Goal: Task Accomplishment & Management: Manage account settings

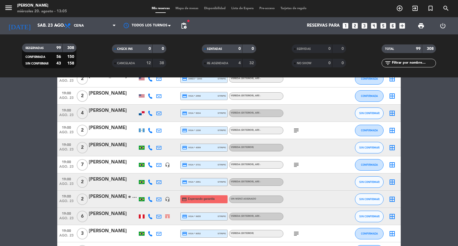
scroll to position [254, 0]
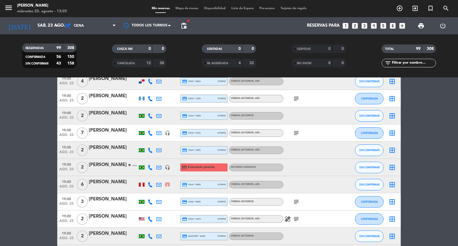
click at [68, 167] on span "19:00" at bounding box center [66, 164] width 14 height 7
click at [186, 23] on span "pending_actions" at bounding box center [183, 25] width 7 height 7
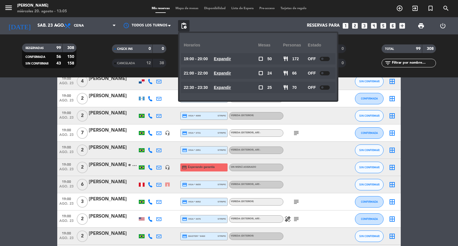
click at [186, 23] on span "pending_actions" at bounding box center [183, 25] width 7 height 7
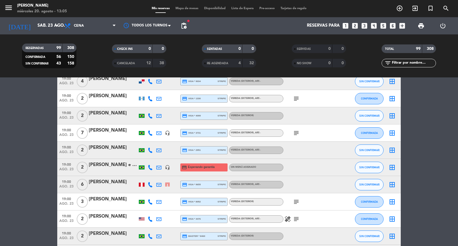
click at [186, 23] on span "pending_actions" at bounding box center [183, 25] width 7 height 7
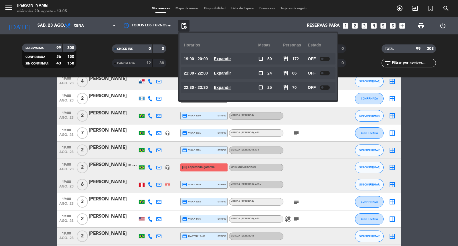
click at [76, 170] on div "2" at bounding box center [82, 167] width 13 height 17
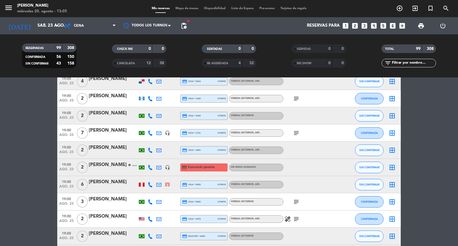
click at [60, 173] on div "19:00 [DATE]" at bounding box center [66, 167] width 18 height 17
click at [67, 170] on span "ago. 23" at bounding box center [66, 170] width 14 height 7
click at [63, 167] on span "19:00" at bounding box center [66, 164] width 14 height 7
click at [190, 23] on span "pending_actions" at bounding box center [183, 25] width 11 height 11
click at [182, 25] on span "pending_actions" at bounding box center [183, 25] width 7 height 7
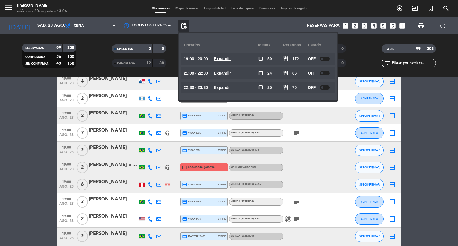
click at [63, 167] on span "19:00" at bounding box center [66, 164] width 14 height 7
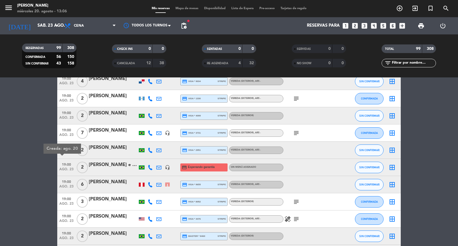
click at [105, 168] on div "[PERSON_NAME] e [PERSON_NAME]" at bounding box center [113, 164] width 49 height 7
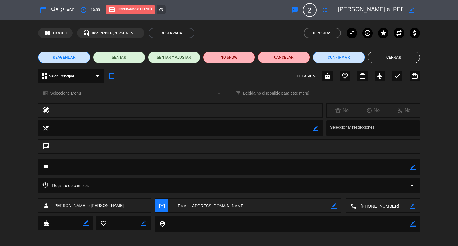
click at [414, 182] on icon "arrow_drop_down" at bounding box center [412, 185] width 7 height 7
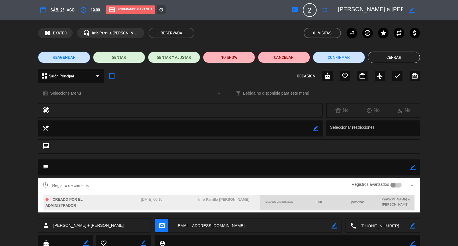
click at [407, 58] on button "Cerrar" at bounding box center [394, 57] width 52 height 11
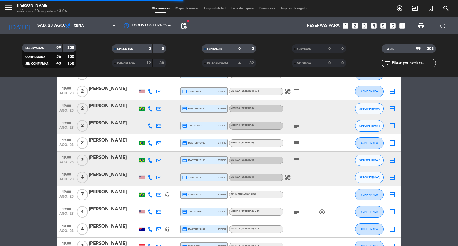
scroll to position [445, 0]
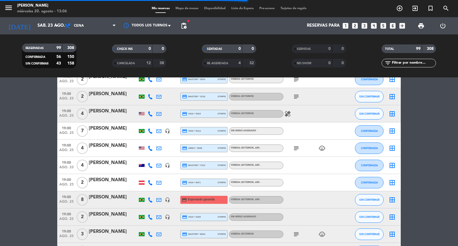
click at [68, 202] on span "ago. 23" at bounding box center [66, 203] width 14 height 7
click at [119, 206] on div at bounding box center [113, 203] width 49 height 5
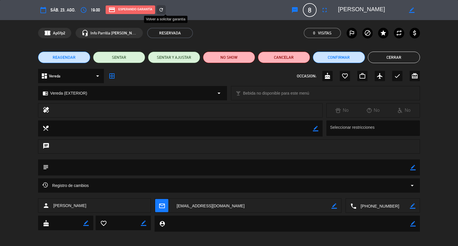
click at [166, 5] on div "refresh" at bounding box center [161, 9] width 9 height 9
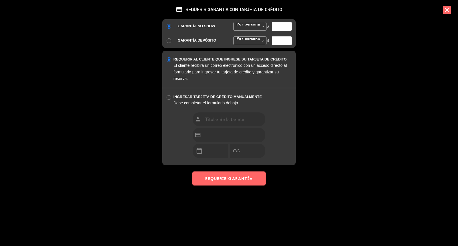
click at [283, 31] on input "number" at bounding box center [282, 26] width 20 height 9
type input "35000"
click at [253, 185] on button "REQUERIR GARANTÍA" at bounding box center [228, 178] width 73 height 14
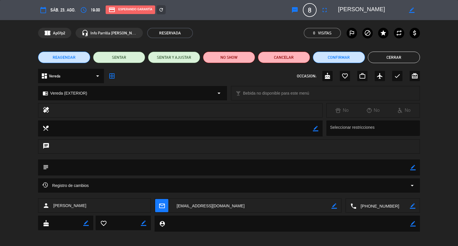
click at [402, 56] on button "Cerrar" at bounding box center [394, 57] width 52 height 11
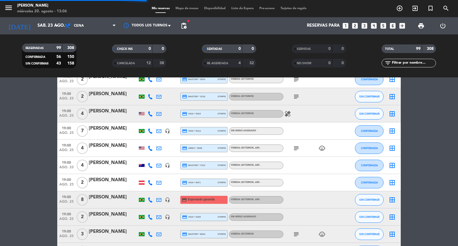
scroll to position [541, 0]
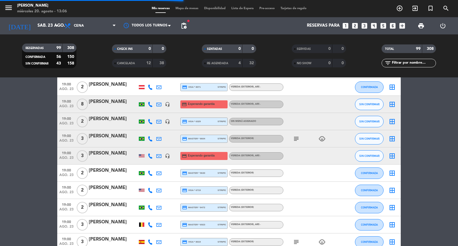
click at [66, 160] on span "ago. 23" at bounding box center [66, 159] width 14 height 7
click at [103, 157] on div "[PERSON_NAME]" at bounding box center [113, 153] width 49 height 7
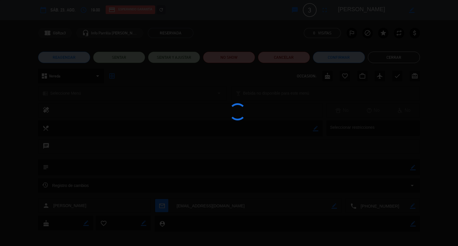
click at [170, 7] on div at bounding box center [229, 123] width 458 height 246
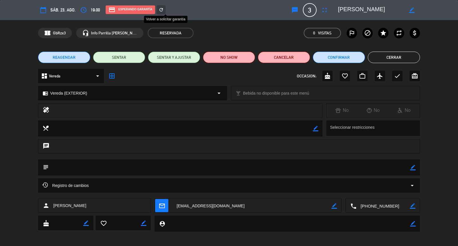
click at [164, 11] on icon "refresh" at bounding box center [161, 9] width 5 height 5
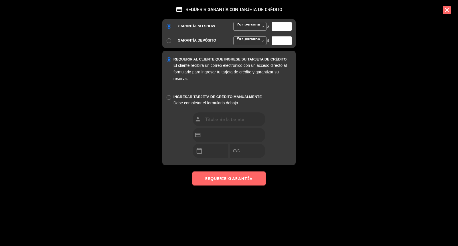
click at [281, 31] on input "number" at bounding box center [282, 26] width 20 height 9
type input "35000"
click at [228, 185] on button "REQUERIR GARANTÍA" at bounding box center [228, 178] width 73 height 14
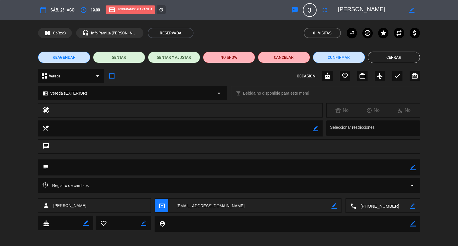
click at [388, 56] on button "Cerrar" at bounding box center [394, 57] width 52 height 11
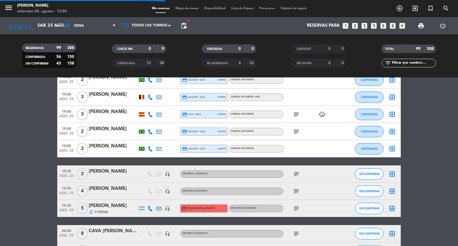
scroll to position [700, 0]
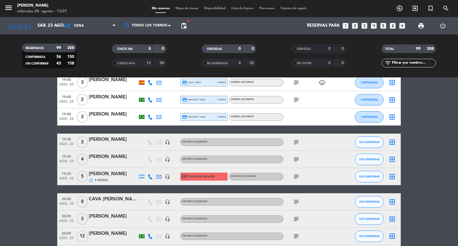
click at [62, 182] on span "ago. 23" at bounding box center [66, 179] width 14 height 7
click at [295, 180] on icon "subject" at bounding box center [296, 176] width 7 height 7
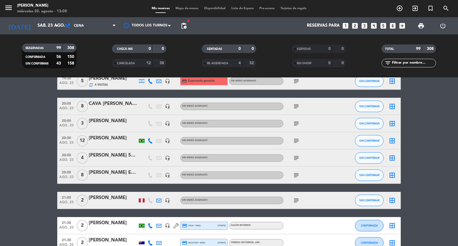
click at [128, 176] on div "[PERSON_NAME] EN EL VIP" at bounding box center [113, 172] width 49 height 7
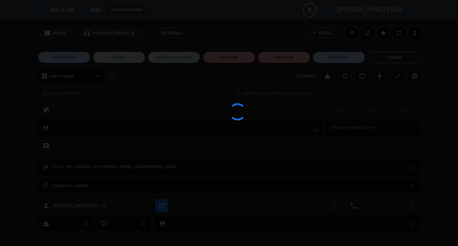
click at [405, 61] on div at bounding box center [229, 123] width 458 height 246
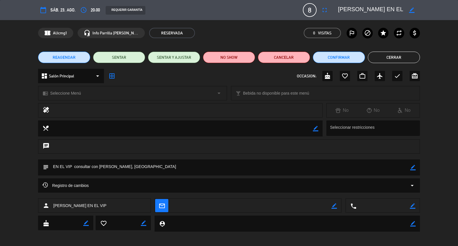
click at [405, 61] on button "Cerrar" at bounding box center [394, 57] width 52 height 11
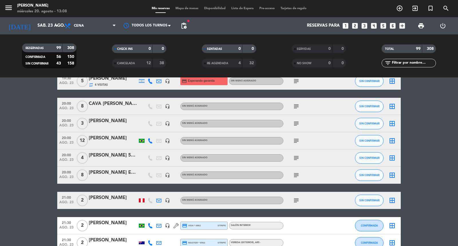
click at [296, 144] on icon "subject" at bounding box center [296, 140] width 7 height 7
click at [296, 110] on icon "subject" at bounding box center [296, 106] width 7 height 7
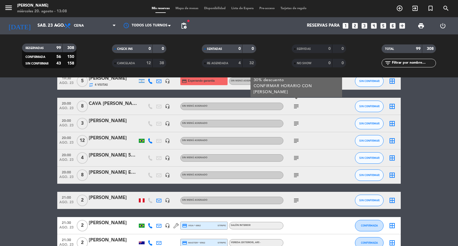
scroll to position [764, 0]
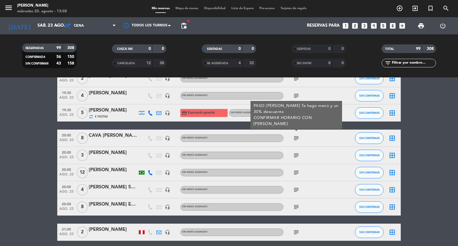
click at [294, 164] on div "subject" at bounding box center [310, 155] width 52 height 17
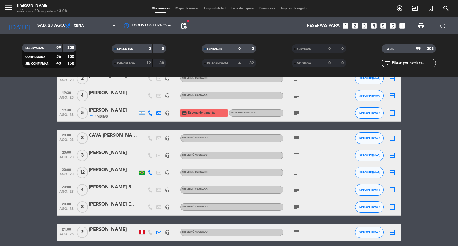
click at [294, 159] on icon "subject" at bounding box center [296, 155] width 7 height 7
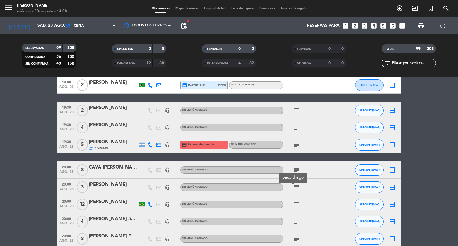
click at [298, 114] on icon "subject" at bounding box center [296, 110] width 7 height 7
click at [292, 131] on span "subject" at bounding box center [296, 127] width 9 height 7
click at [296, 131] on icon "subject" at bounding box center [296, 127] width 7 height 7
click at [62, 116] on span "ago. 23" at bounding box center [66, 113] width 14 height 7
click at [61, 134] on span "ago. 23" at bounding box center [66, 130] width 14 height 7
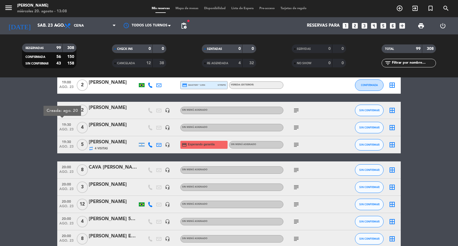
click at [127, 111] on div "[PERSON_NAME]" at bounding box center [113, 107] width 49 height 7
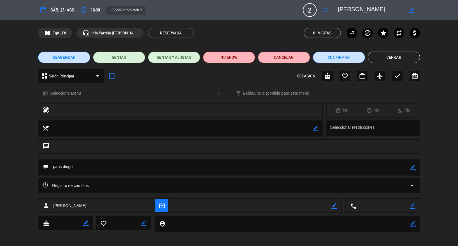
click at [300, 56] on button "Cancelar" at bounding box center [284, 57] width 52 height 11
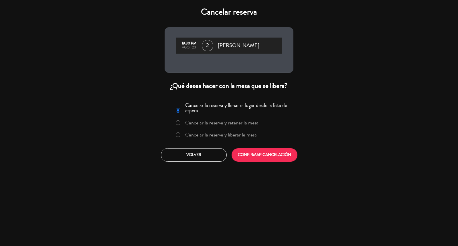
click at [252, 166] on div "Cancelar la reserva y llenar el lugar desde la lista de espera Cancelar la rese…" at bounding box center [228, 130] width 137 height 69
click at [250, 162] on button "CONFIRMAR CANCELACIÓN" at bounding box center [265, 154] width 66 height 13
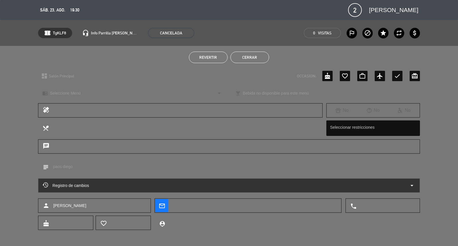
click at [263, 60] on button "Cerrar" at bounding box center [250, 57] width 39 height 11
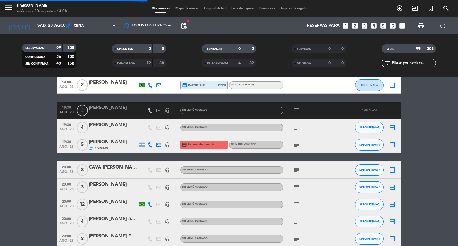
click at [137, 129] on div "[PERSON_NAME]" at bounding box center [113, 124] width 49 height 7
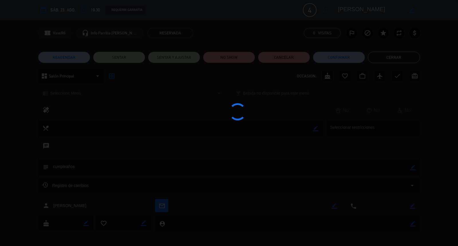
click at [327, 72] on div at bounding box center [229, 123] width 458 height 246
click at [330, 76] on div at bounding box center [229, 123] width 458 height 246
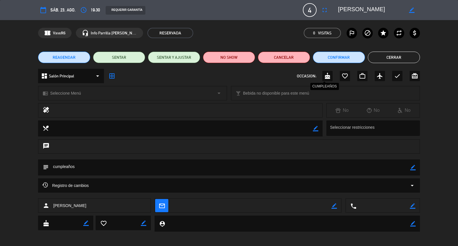
click at [329, 78] on icon "cake" at bounding box center [327, 75] width 7 height 7
drag, startPoint x: 418, startPoint y: 164, endPoint x: 416, endPoint y: 167, distance: 3.5
click at [417, 165] on div "subject border_color" at bounding box center [229, 167] width 382 height 16
drag, startPoint x: 416, startPoint y: 167, endPoint x: 402, endPoint y: 164, distance: 13.6
click at [414, 166] on icon "border_color" at bounding box center [412, 167] width 5 height 5
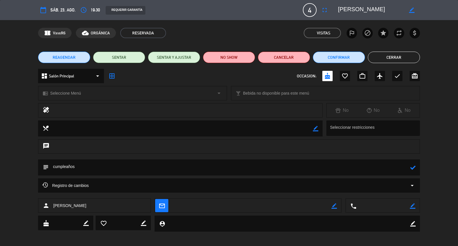
click at [400, 164] on textarea at bounding box center [230, 167] width 362 height 16
type textarea "cumpleaños/[GEOGRAPHIC_DATA]"
click at [416, 166] on icon at bounding box center [412, 167] width 5 height 5
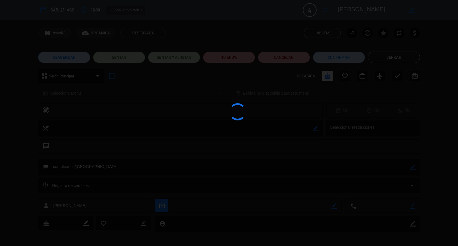
click at [397, 59] on div at bounding box center [229, 123] width 458 height 246
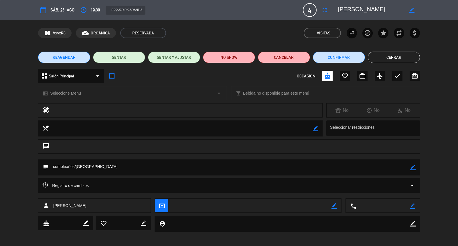
click at [397, 59] on button "Cerrar" at bounding box center [394, 57] width 52 height 11
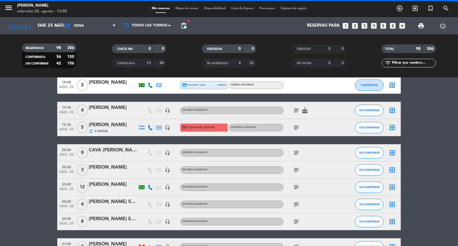
scroll to position [764, 0]
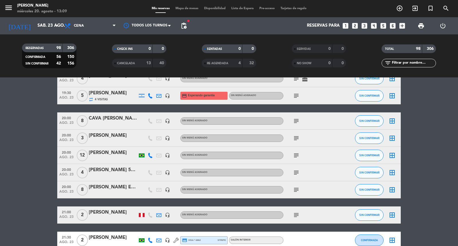
click at [296, 142] on icon "subject" at bounding box center [296, 138] width 7 height 7
click at [297, 127] on div "paso diego" at bounding box center [293, 128] width 28 height 10
click at [296, 124] on icon "subject" at bounding box center [296, 120] width 7 height 7
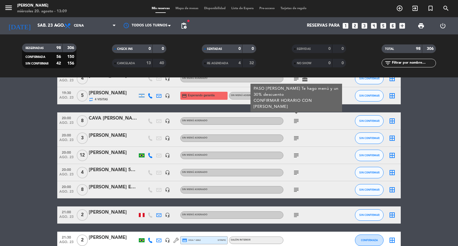
click at [296, 124] on icon "subject" at bounding box center [296, 120] width 7 height 7
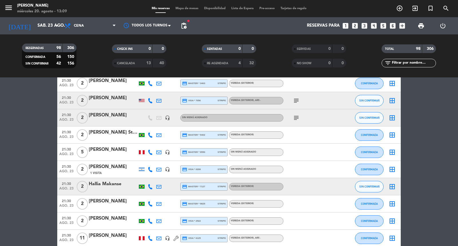
scroll to position [1018, 0]
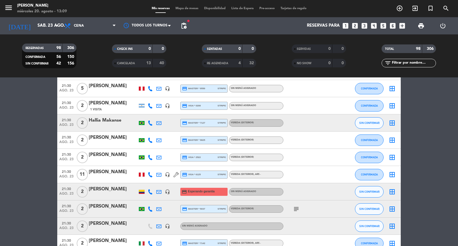
click at [66, 198] on span "ago. 23" at bounding box center [66, 195] width 14 height 7
click at [115, 193] on div "[PERSON_NAME]" at bounding box center [113, 188] width 49 height 7
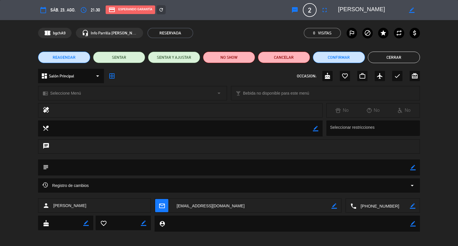
click at [69, 96] on span "Seleccione Menú" at bounding box center [65, 93] width 31 height 7
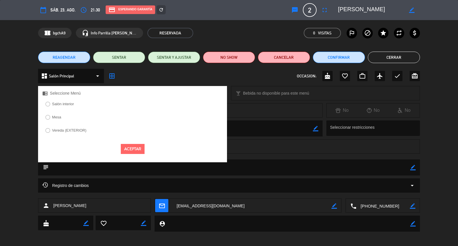
click at [67, 106] on label "Salón interior" at bounding box center [63, 104] width 22 height 4
drag, startPoint x: 127, startPoint y: 158, endPoint x: 157, endPoint y: 79, distance: 85.0
click at [127, 154] on button "Aceptar" at bounding box center [133, 149] width 24 height 10
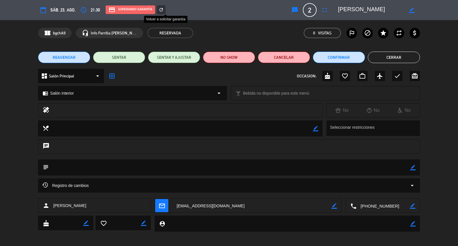
click at [164, 10] on icon "refresh" at bounding box center [161, 9] width 5 height 5
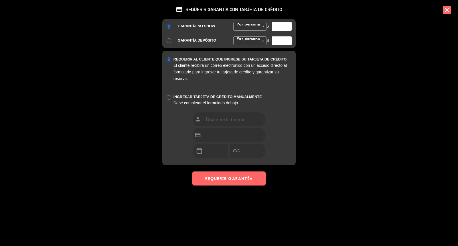
click at [280, 31] on input "number" at bounding box center [282, 26] width 20 height 9
type input "35000"
click at [236, 185] on button "REQUERIR GARANTÍA" at bounding box center [228, 178] width 73 height 14
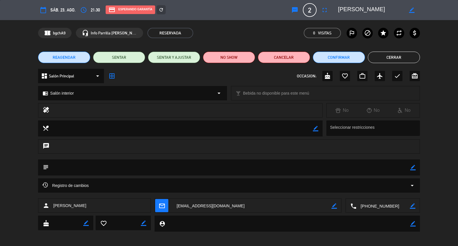
click at [398, 59] on button "Cerrar" at bounding box center [394, 57] width 52 height 11
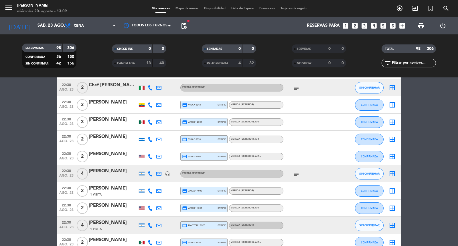
scroll to position [1432, 0]
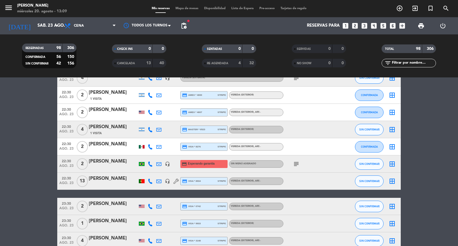
click at [74, 172] on div "22:30 [DATE]" at bounding box center [66, 163] width 18 height 17
click at [111, 170] on div at bounding box center [113, 167] width 49 height 5
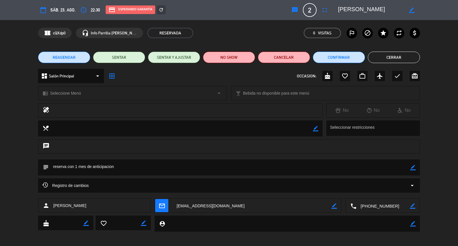
click at [75, 95] on span "Seleccione Menú" at bounding box center [65, 93] width 31 height 7
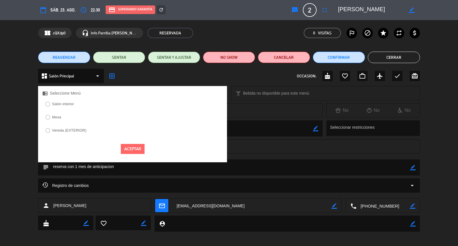
click at [64, 106] on label "Salón interior" at bounding box center [63, 104] width 22 height 4
drag, startPoint x: 135, startPoint y: 159, endPoint x: 204, endPoint y: 117, distance: 80.4
click at [135, 154] on button "Aceptar" at bounding box center [133, 149] width 24 height 10
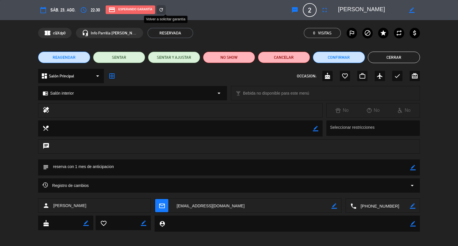
click at [164, 9] on icon "refresh" at bounding box center [161, 9] width 5 height 5
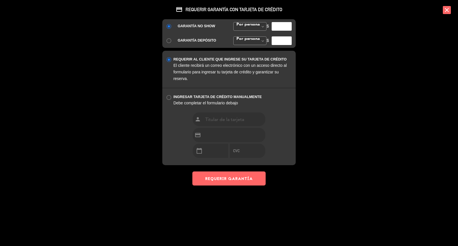
click at [281, 31] on input "number" at bounding box center [282, 26] width 20 height 9
type input "35000"
click at [228, 185] on button "REQUERIR GARANTÍA" at bounding box center [228, 178] width 73 height 14
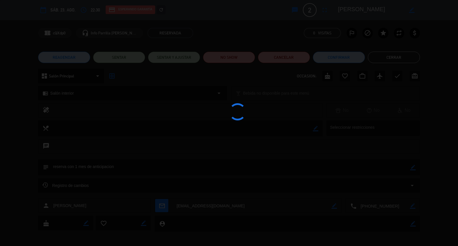
click at [387, 58] on div "credit_card REQUERIR GARANTÍA CON TARJETA DE CRÉDITO GARANTÍA NO SHOW Por perso…" at bounding box center [229, 123] width 458 height 246
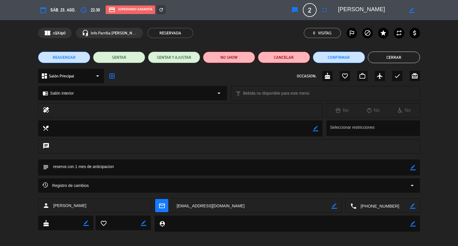
click at [387, 58] on button "Cerrar" at bounding box center [394, 57] width 52 height 11
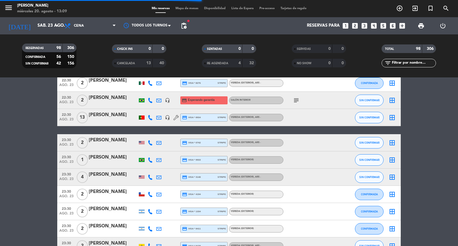
scroll to position [1634, 0]
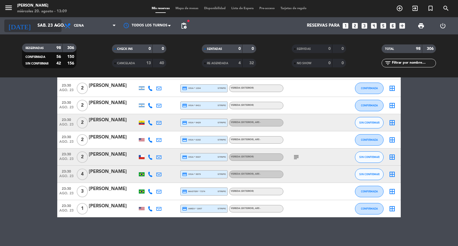
click at [38, 21] on input "sáb. 23 ago." at bounding box center [62, 25] width 55 height 11
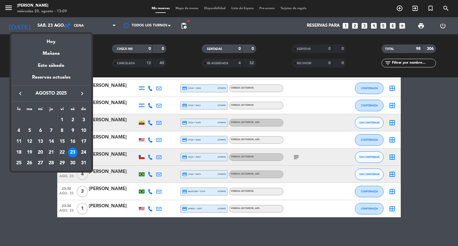
drag, startPoint x: 38, startPoint y: 21, endPoint x: 83, endPoint y: 48, distance: 52.5
click at [82, 155] on div "24" at bounding box center [84, 153] width 10 height 10
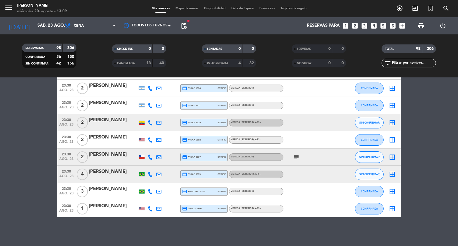
type input "dom. 24 ago."
click at [88, 27] on span "Cena" at bounding box center [90, 25] width 57 height 13
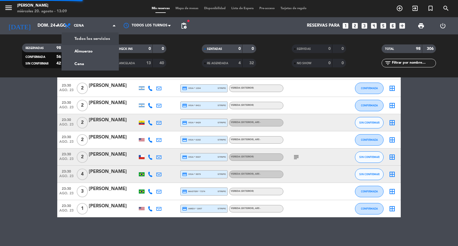
click at [84, 48] on div "menu [PERSON_NAME] miércoles 20. agosto - 13:09 Mis reservas Mapa de mesas Disp…" at bounding box center [229, 38] width 458 height 77
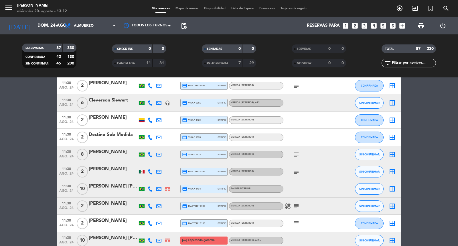
scroll to position [127, 0]
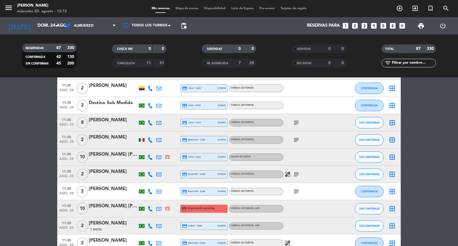
click at [70, 209] on span "11:30" at bounding box center [66, 205] width 14 height 7
click at [112, 210] on div "[PERSON_NAME] [PERSON_NAME] [PERSON_NAME]" at bounding box center [113, 205] width 49 height 7
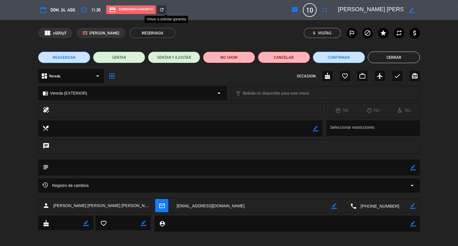
click at [164, 9] on icon "refresh" at bounding box center [161, 9] width 5 height 5
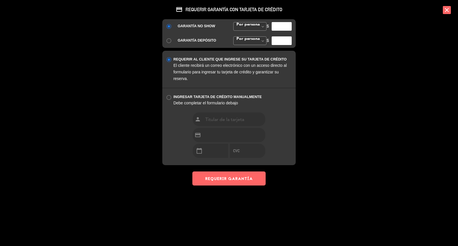
click at [276, 31] on input "number" at bounding box center [282, 26] width 20 height 9
type input "35000"
click at [234, 185] on button "REQUERIR GARANTÍA" at bounding box center [228, 178] width 73 height 14
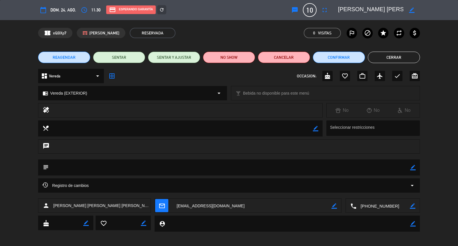
click at [382, 56] on button "Cerrar" at bounding box center [394, 57] width 52 height 11
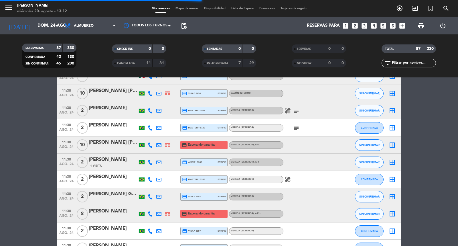
scroll to position [254, 0]
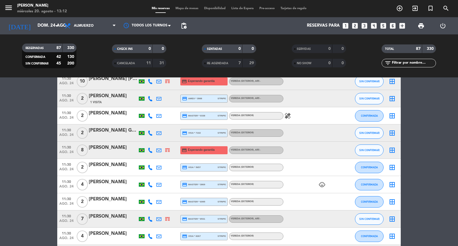
click at [67, 154] on span "ago. 24" at bounding box center [66, 153] width 14 height 7
click at [109, 156] on div at bounding box center [113, 154] width 49 height 5
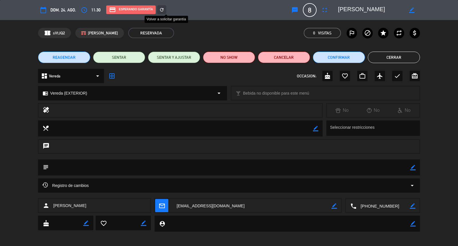
click at [166, 7] on div "refresh" at bounding box center [161, 9] width 9 height 9
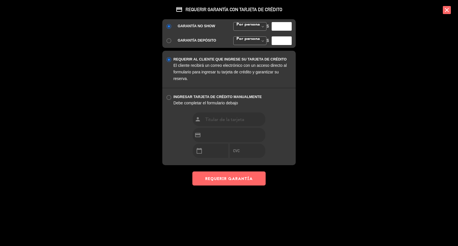
drag, startPoint x: 276, startPoint y: 39, endPoint x: 299, endPoint y: 20, distance: 30.0
click at [276, 31] on input "number" at bounding box center [282, 26] width 20 height 9
type input "35000"
click at [251, 185] on button "REQUERIR GARANTÍA" at bounding box center [228, 178] width 73 height 14
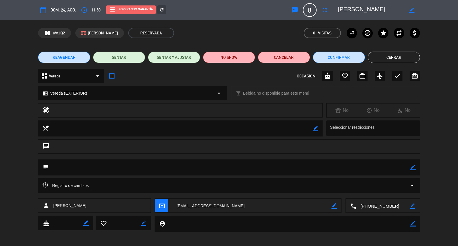
click at [376, 54] on button "Cerrar" at bounding box center [394, 57] width 52 height 11
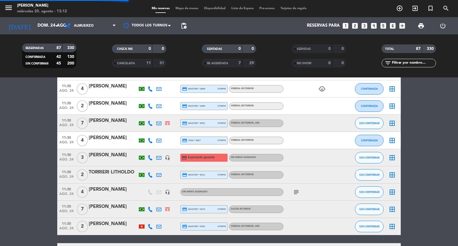
scroll to position [382, 0]
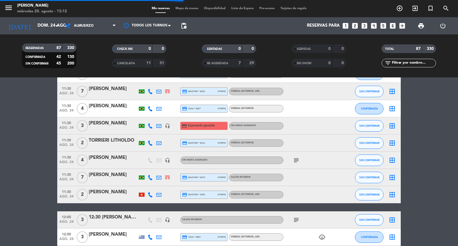
click at [67, 126] on span "11:30" at bounding box center [66, 122] width 14 height 7
click at [114, 127] on div "Thiago Melo" at bounding box center [113, 122] width 49 height 7
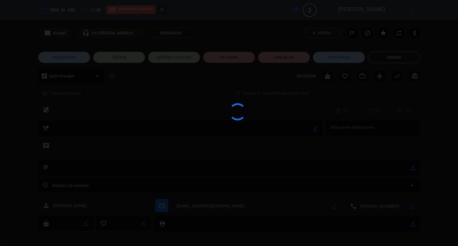
click at [172, 10] on edit-booking-info-modal "calendar_today dom. 24, ago. access_time 11:30 credit_card Esperando garantía r…" at bounding box center [229, 123] width 458 height 246
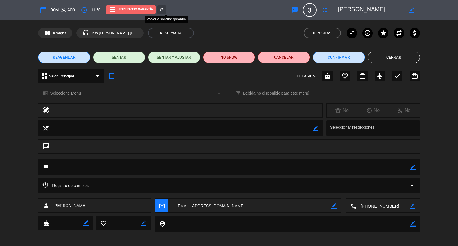
click at [164, 10] on icon "refresh" at bounding box center [161, 9] width 5 height 5
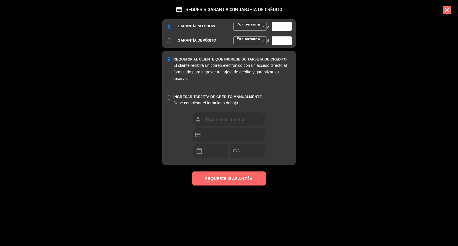
click at [279, 31] on input "number" at bounding box center [282, 26] width 20 height 9
type input "35000"
click at [216, 185] on button "REQUERIR GARANTÍA" at bounding box center [228, 178] width 73 height 14
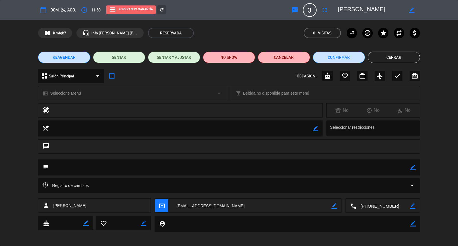
click at [388, 57] on button "Cerrar" at bounding box center [394, 57] width 52 height 11
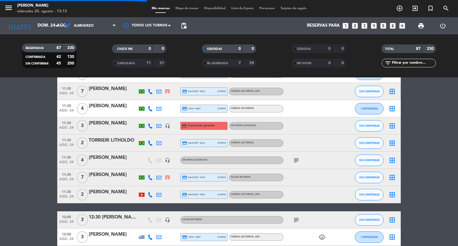
scroll to position [477, 0]
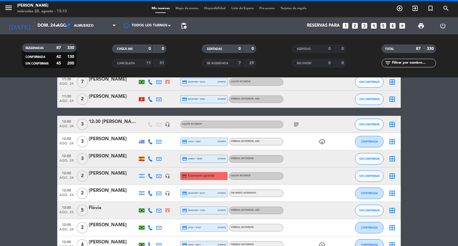
click at [64, 176] on span "12:00" at bounding box center [66, 172] width 14 height 7
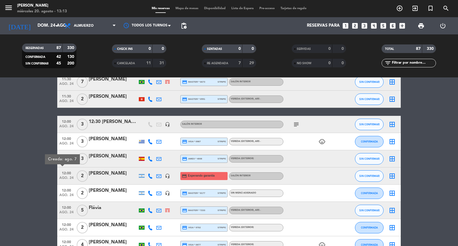
click at [102, 177] on div "CLAUDIA GETTI" at bounding box center [113, 173] width 49 height 7
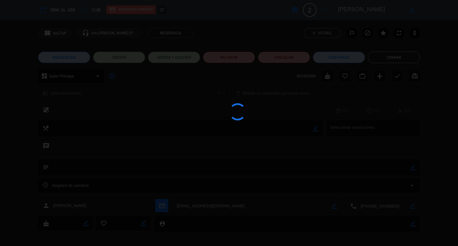
click at [172, 8] on div at bounding box center [229, 123] width 458 height 246
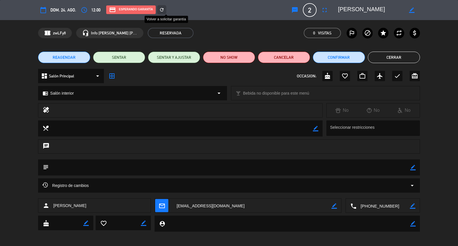
click at [164, 8] on icon "refresh" at bounding box center [161, 9] width 5 height 5
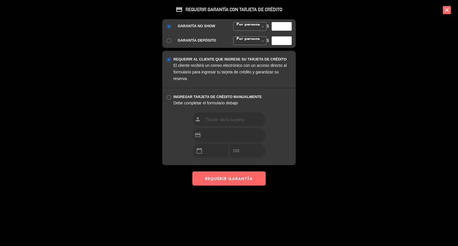
click at [281, 31] on input "number" at bounding box center [282, 26] width 20 height 9
type input "35000"
click at [231, 185] on button "REQUERIR GARANTÍA" at bounding box center [228, 178] width 73 height 14
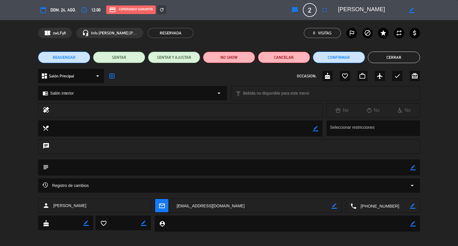
click at [380, 59] on button "Cerrar" at bounding box center [394, 57] width 52 height 11
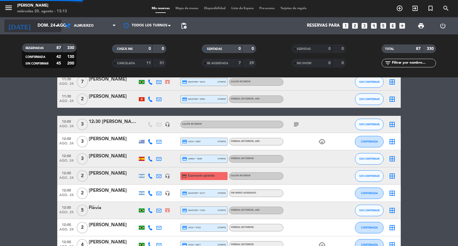
click at [40, 28] on input "dom. 24 ago." at bounding box center [62, 25] width 55 height 11
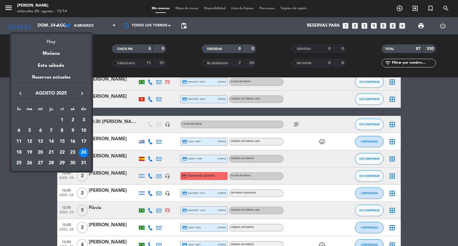
click at [53, 42] on div "Hoy" at bounding box center [51, 40] width 80 height 12
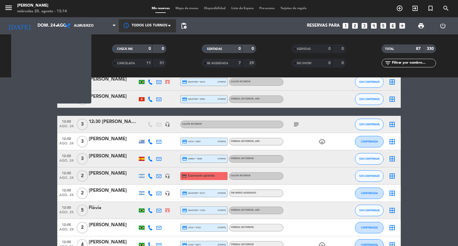
type input "mié. 20 ago."
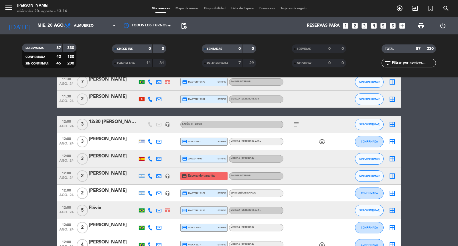
click at [68, 35] on div "RESERVADAS 87 330 CONFIRMADA 42 130 SIN CONFIRMAR 45 200 CHECK INS 0 0 CANCELAD…" at bounding box center [229, 55] width 458 height 43
click at [77, 31] on span "Almuerzo" at bounding box center [90, 25] width 57 height 13
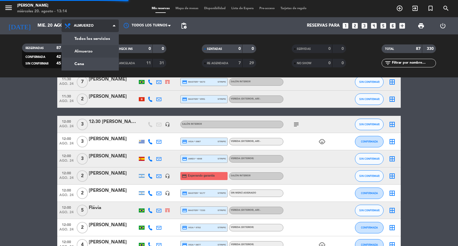
click at [76, 60] on div "menu Don Julio miércoles 20. agosto - 13:14 Mis reservas Mapa de mesas Disponib…" at bounding box center [229, 38] width 458 height 77
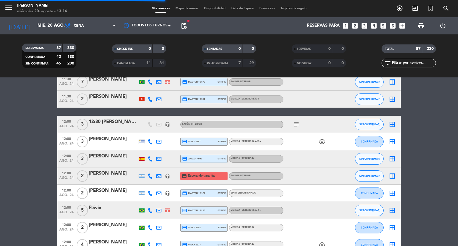
click at [400, 61] on input "text" at bounding box center [414, 63] width 44 height 6
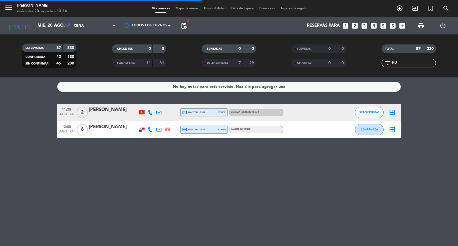
scroll to position [0, 0]
type input "HUG"
